Goal: Check status: Check status

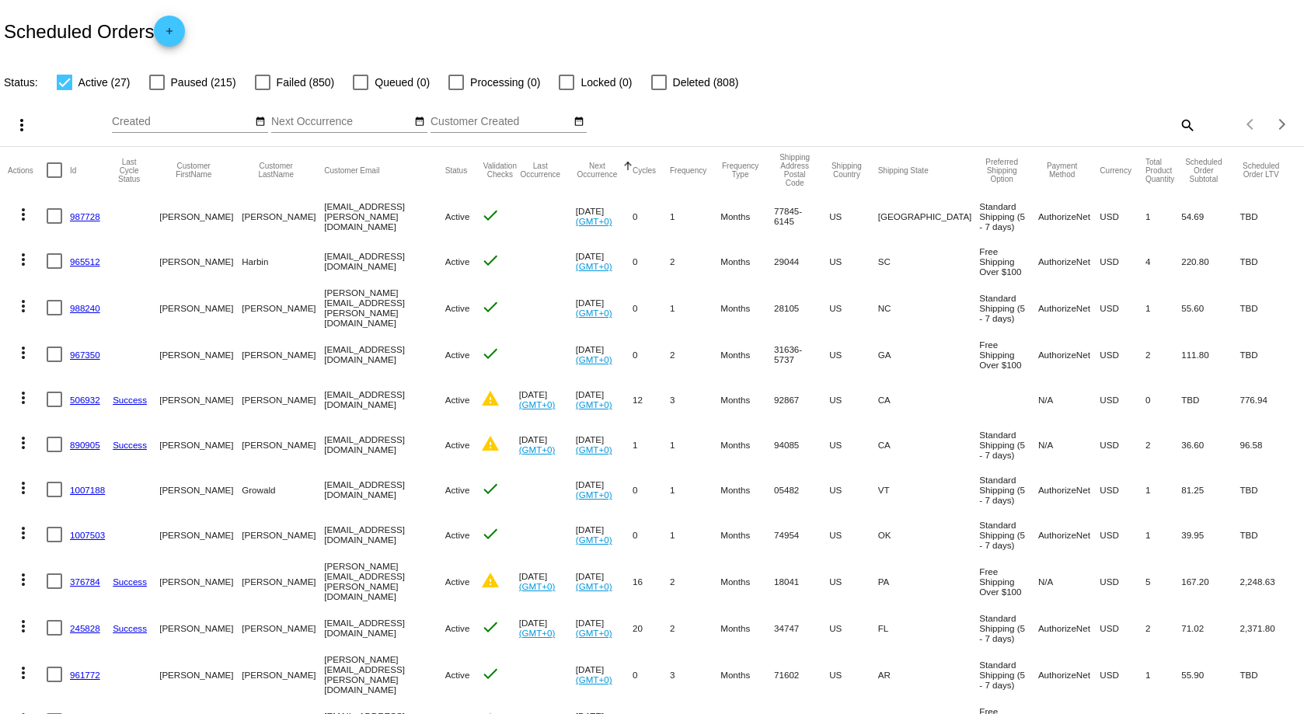
click at [261, 82] on div at bounding box center [263, 83] width 16 height 16
click at [262, 90] on input "Failed (850)" at bounding box center [262, 90] width 1 height 1
checkbox input "true"
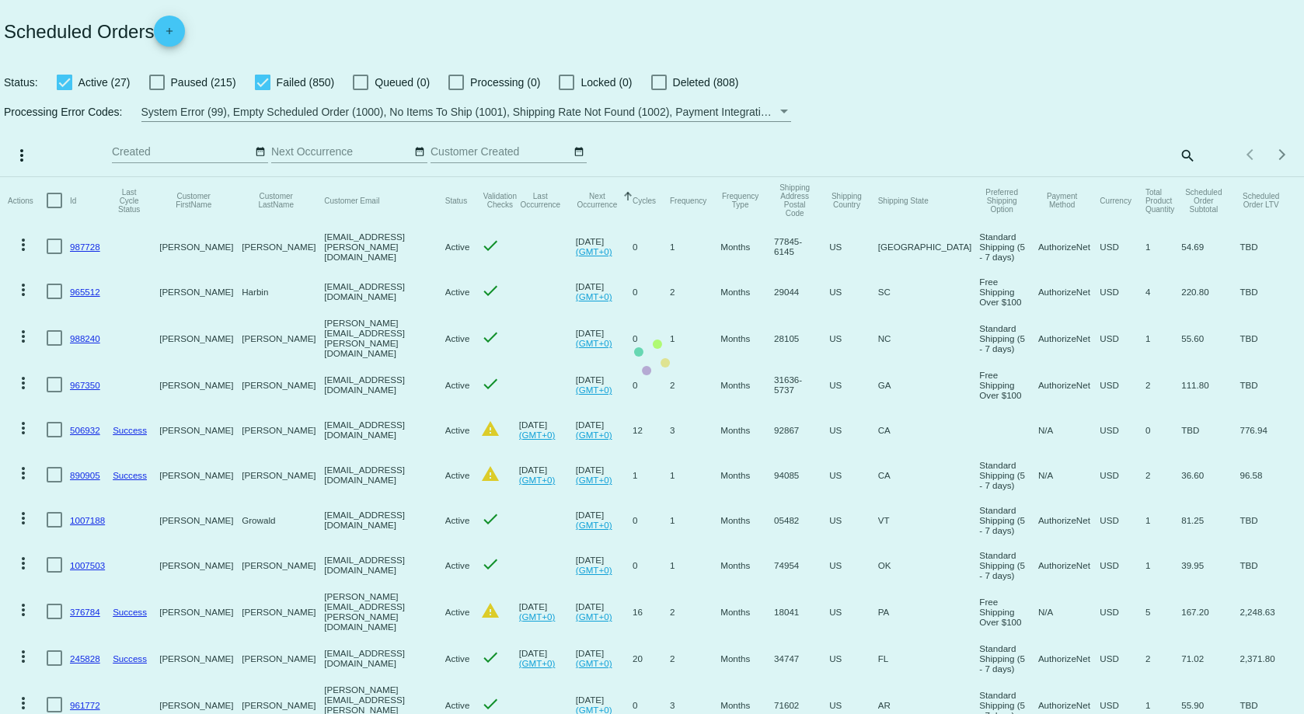
click at [60, 177] on mat-table "Actions Id Last Cycle Status Customer FirstName Customer LastName Customer Emai…" at bounding box center [652, 657] width 1304 height 960
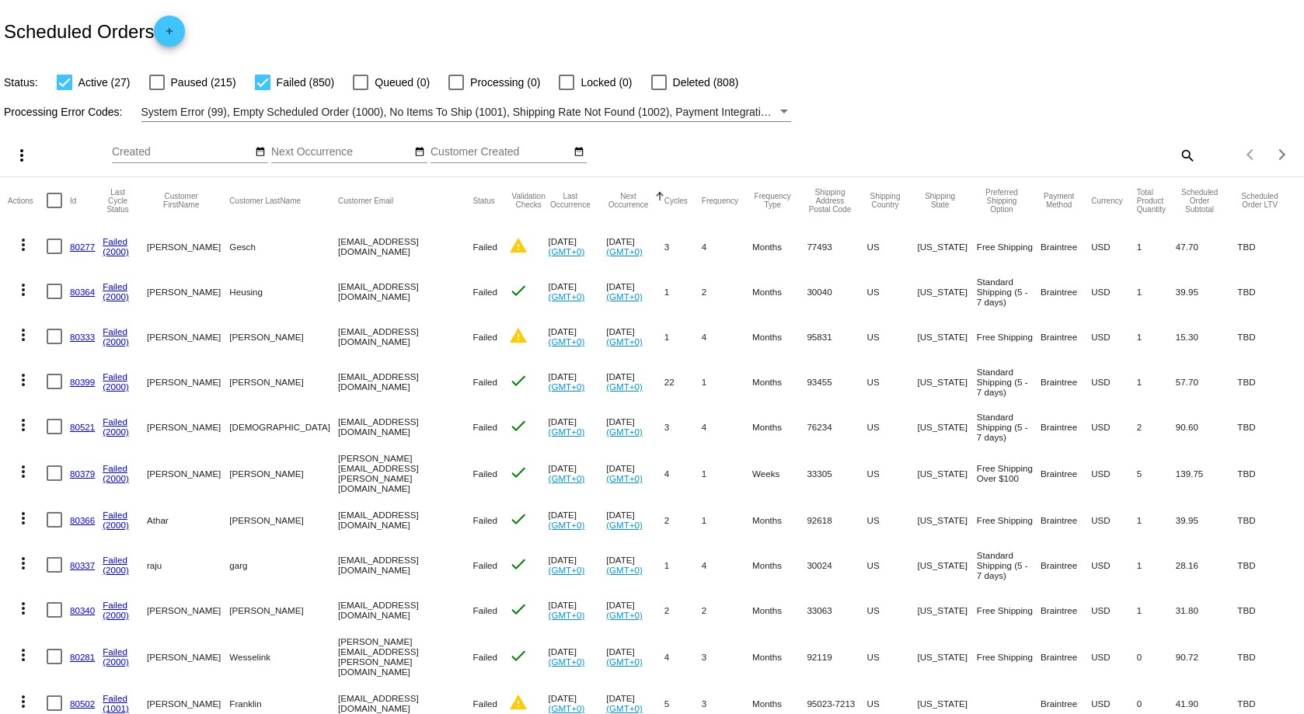
click at [64, 82] on div at bounding box center [65, 83] width 16 height 16
click at [64, 90] on input "Active (27)" at bounding box center [64, 90] width 1 height 1
click at [66, 84] on div at bounding box center [65, 83] width 16 height 16
click at [64, 90] on input "Active (27)" at bounding box center [64, 90] width 1 height 1
checkbox input "true"
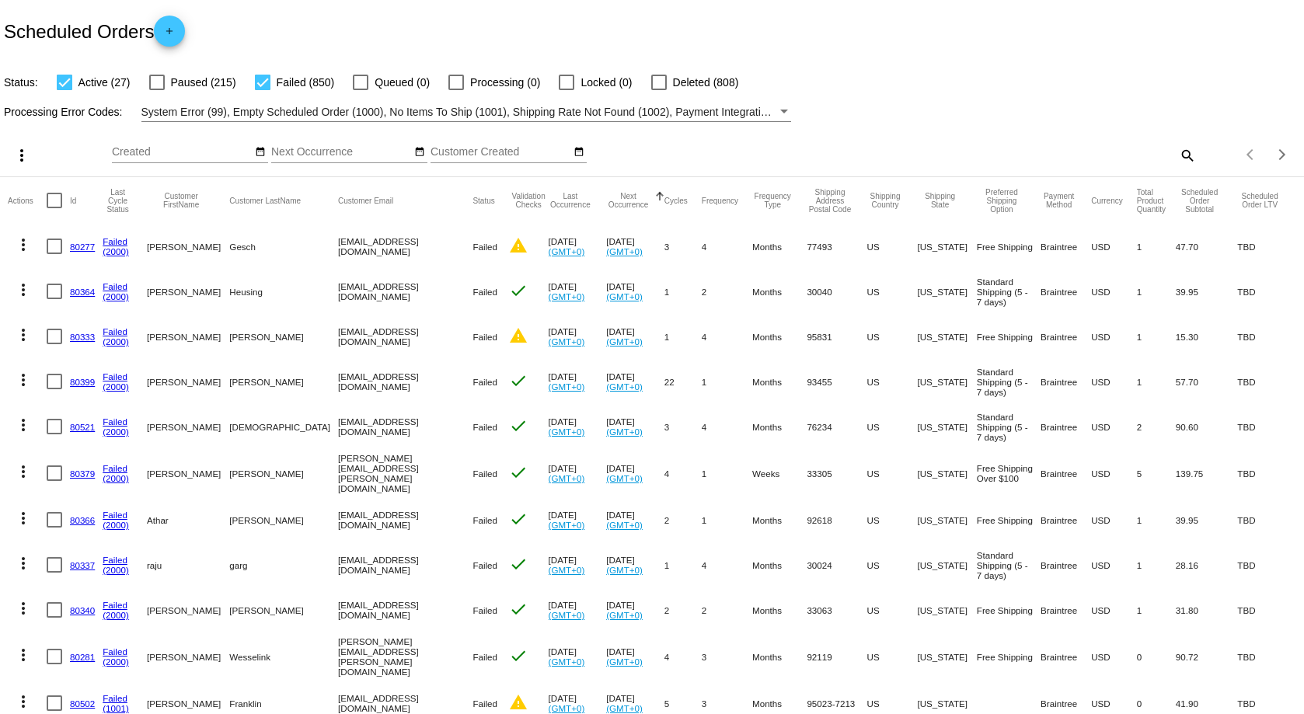
click at [262, 82] on div at bounding box center [263, 83] width 16 height 16
click at [262, 90] on input "Failed (850)" at bounding box center [262, 90] width 1 height 1
checkbox input "false"
